Goal: Find specific page/section: Find specific page/section

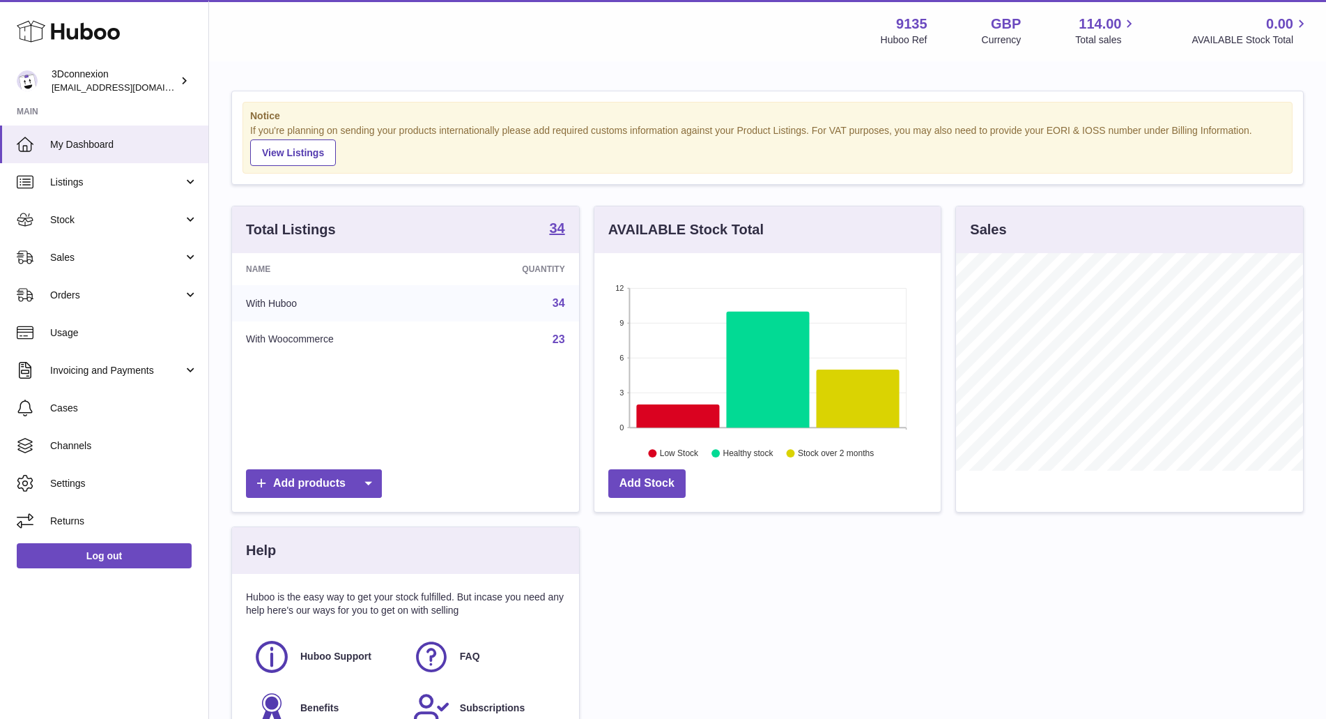
scroll to position [217, 346]
click at [53, 256] on span "Sales" at bounding box center [116, 257] width 133 height 13
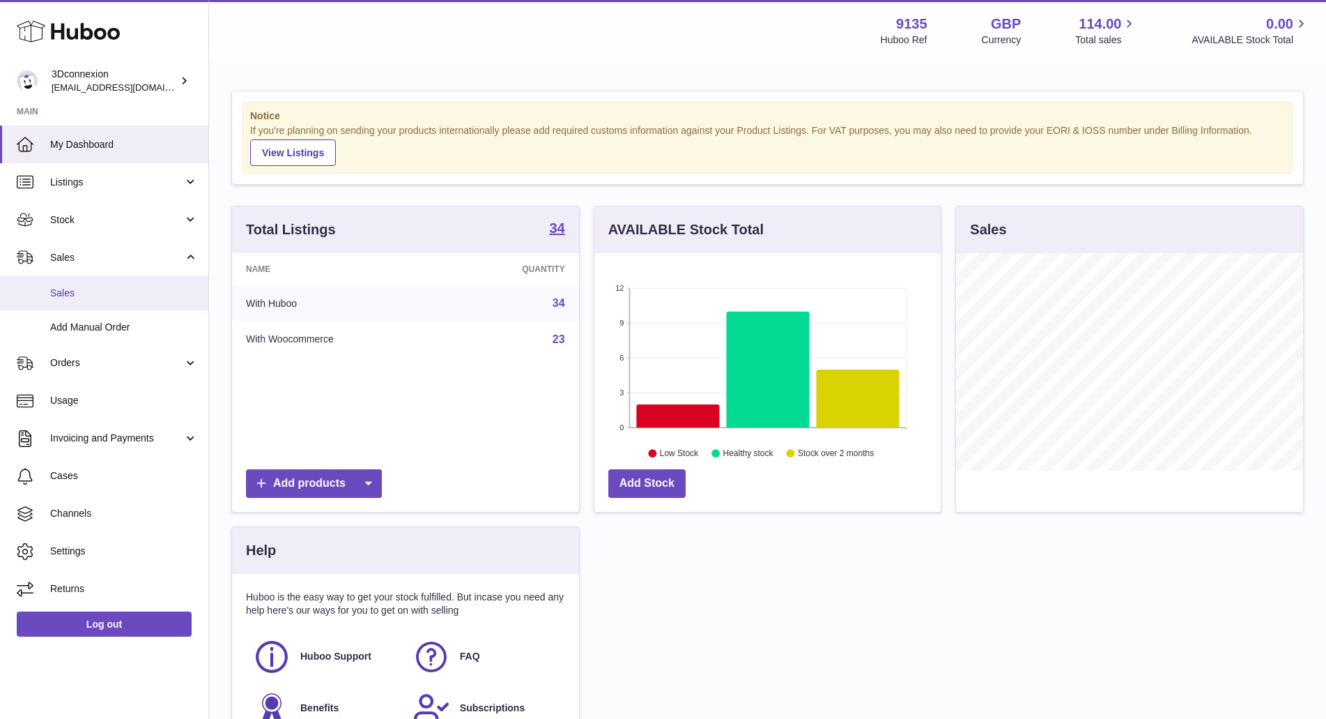
click at [57, 293] on span "Sales" at bounding box center [124, 292] width 148 height 13
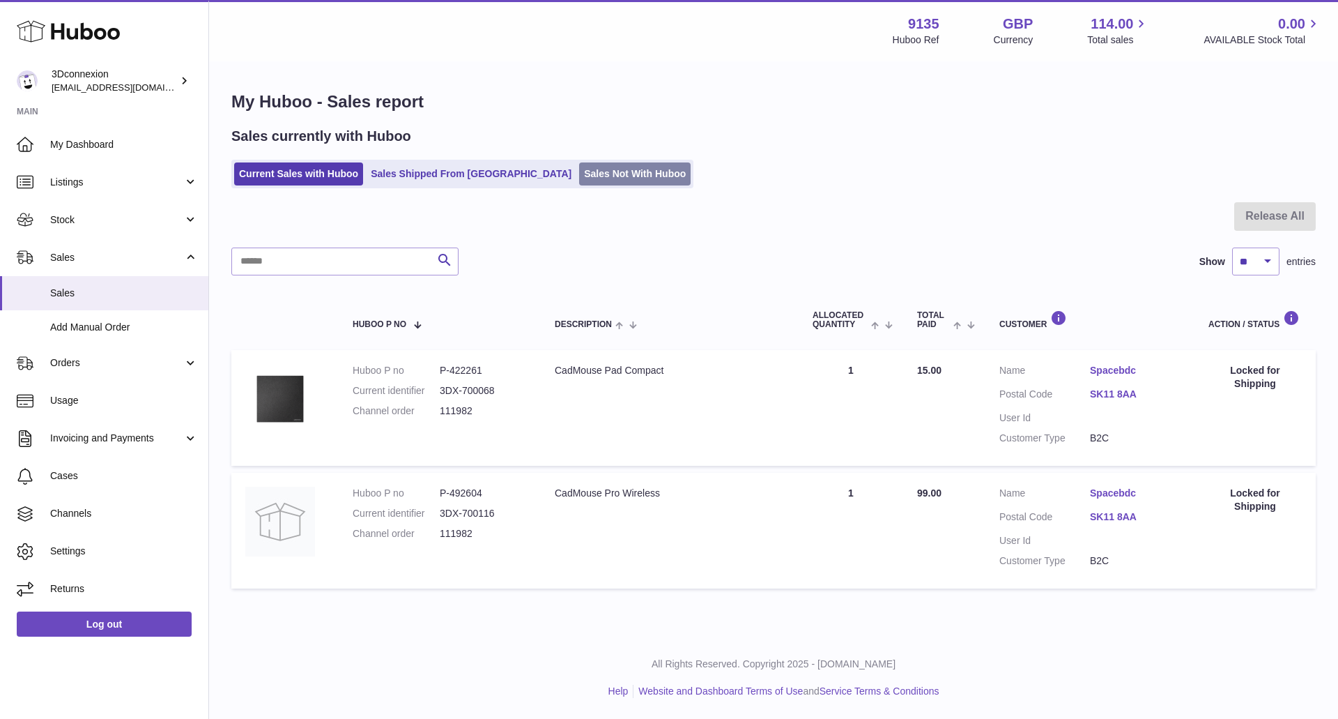
click at [579, 181] on link "Sales Not With Huboo" at bounding box center [635, 173] width 112 height 23
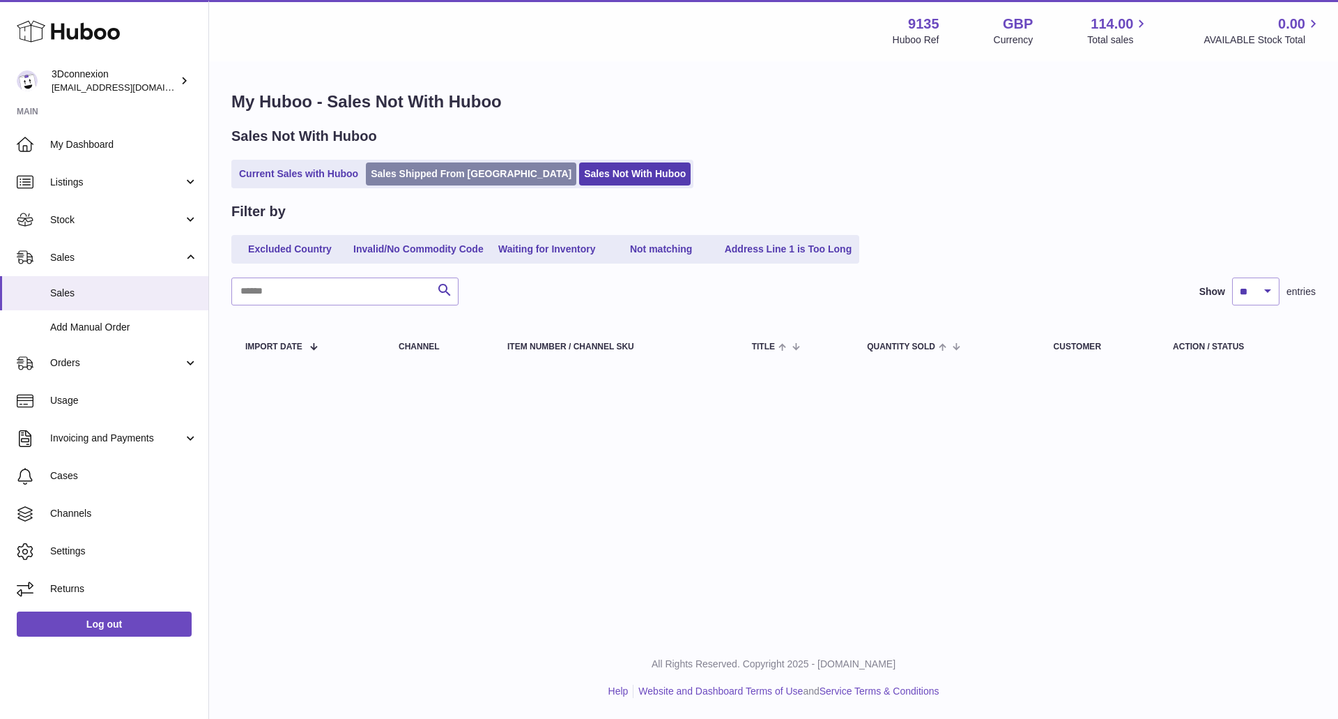
click at [445, 172] on link "Sales Shipped From [GEOGRAPHIC_DATA]" at bounding box center [471, 173] width 210 height 23
